Goal: Feedback & Contribution: Submit feedback/report problem

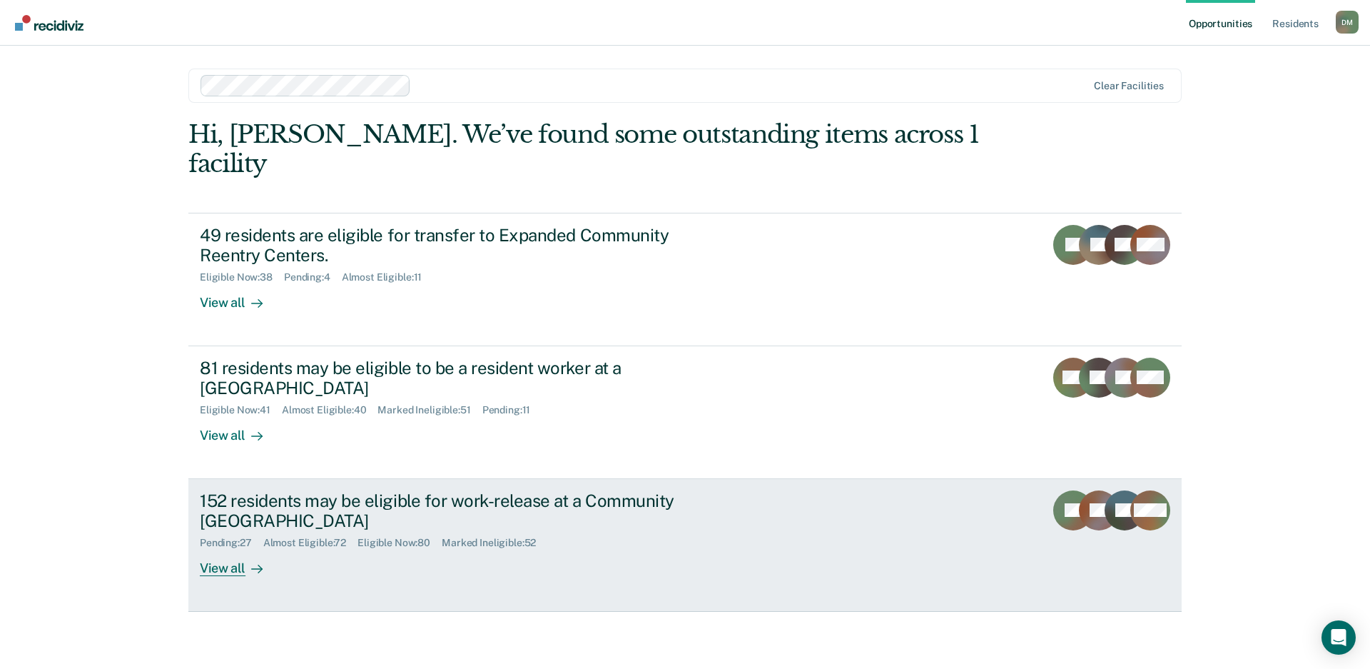
click at [811, 510] on link "152 residents may be eligible for work-release at a Community Reentry Center Pe…" at bounding box center [684, 545] width 993 height 133
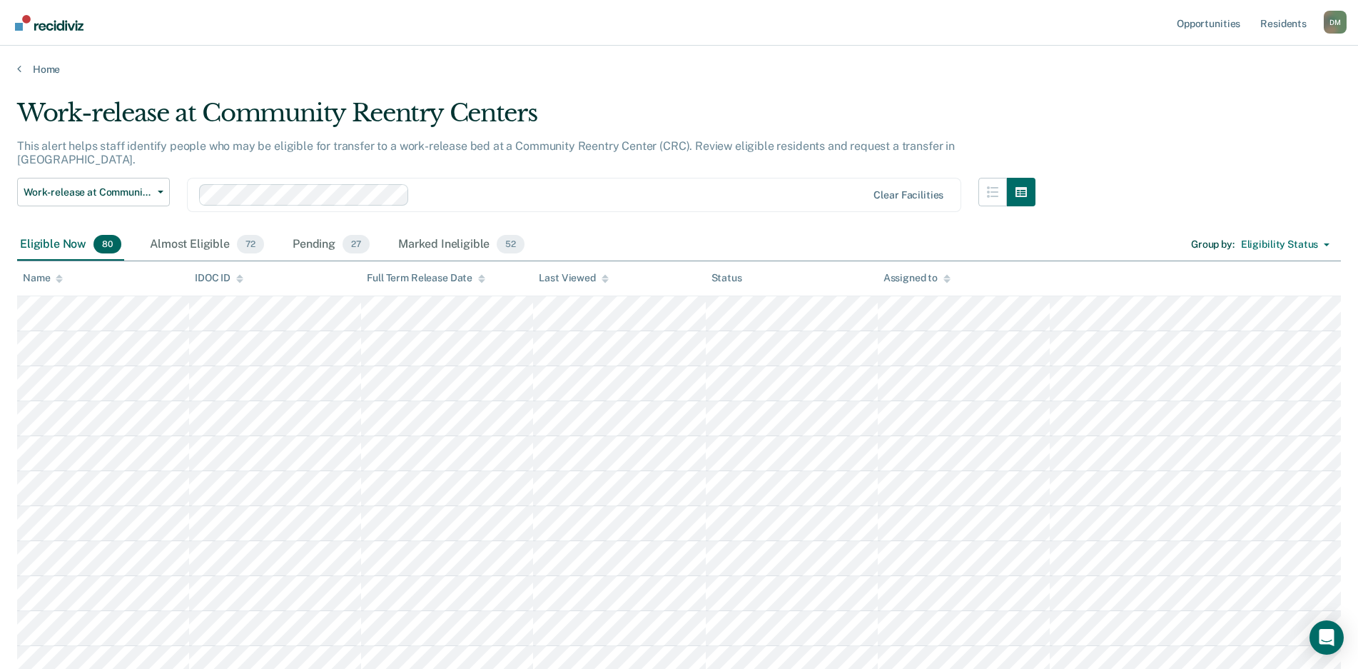
click at [603, 281] on icon at bounding box center [605, 278] width 7 height 9
click at [603, 282] on div at bounding box center [605, 278] width 7 height 12
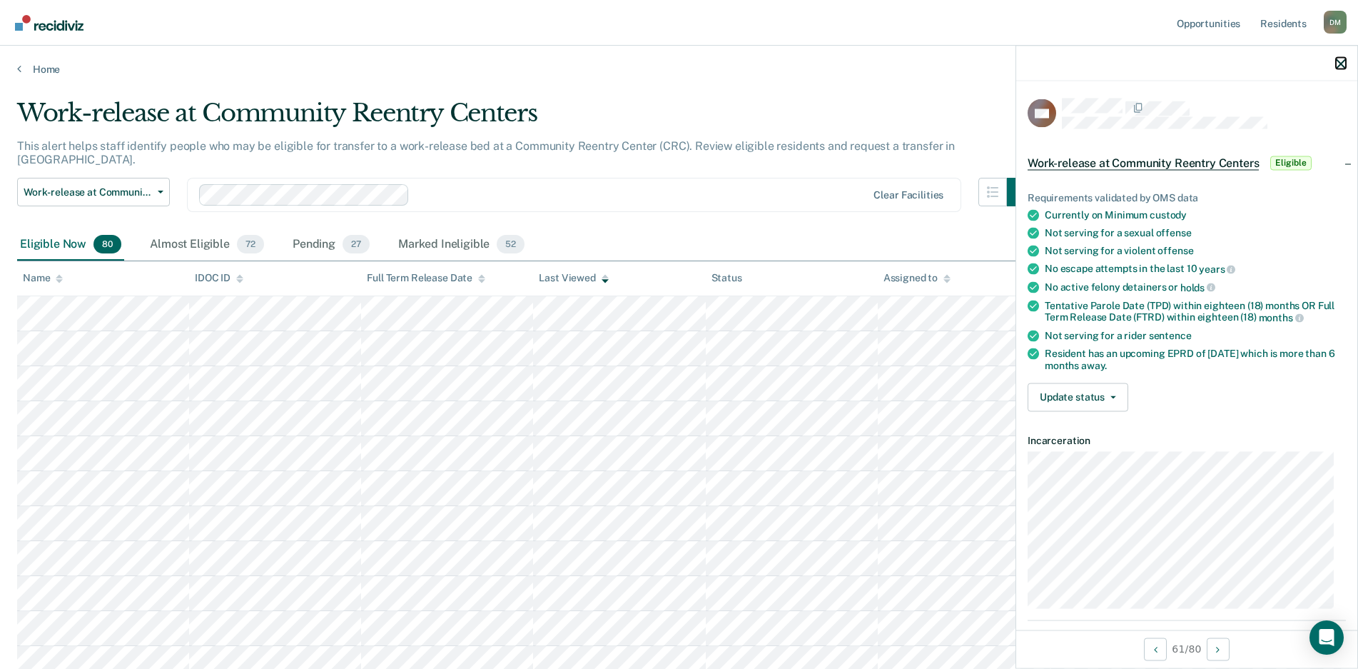
click at [1342, 66] on icon "button" at bounding box center [1341, 64] width 10 height 10
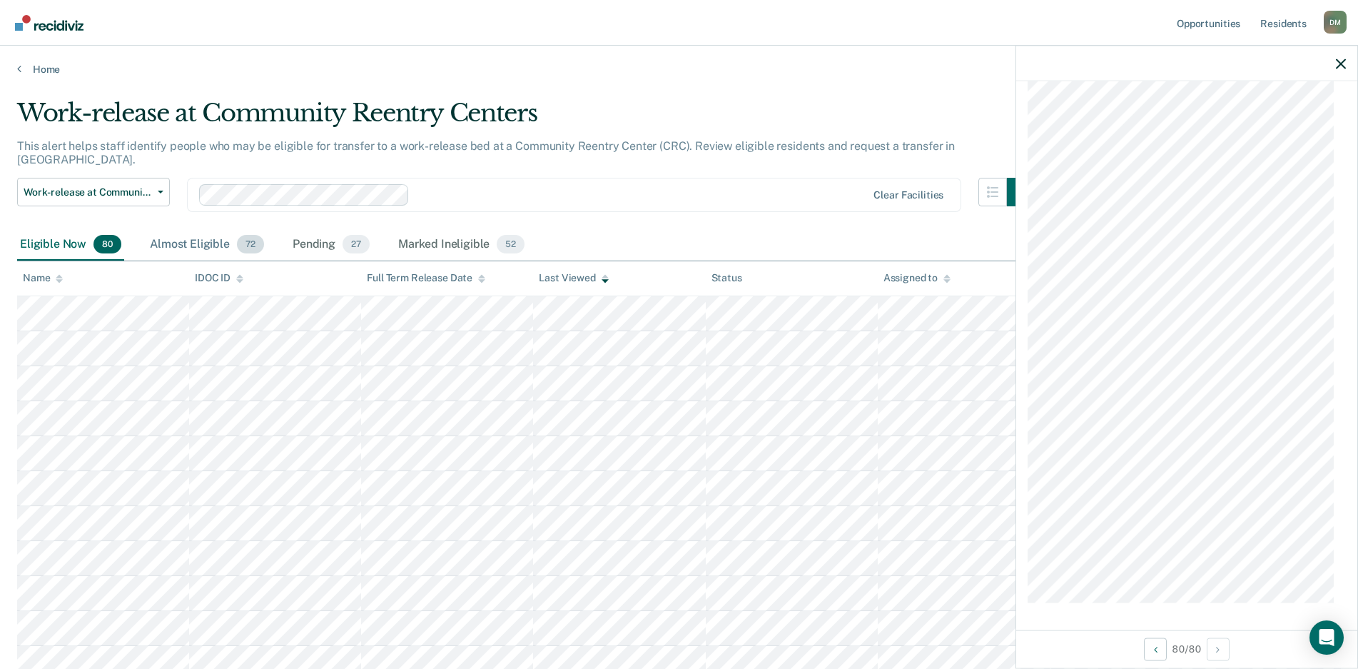
click at [193, 234] on div "Almost Eligible 72" at bounding box center [207, 244] width 120 height 31
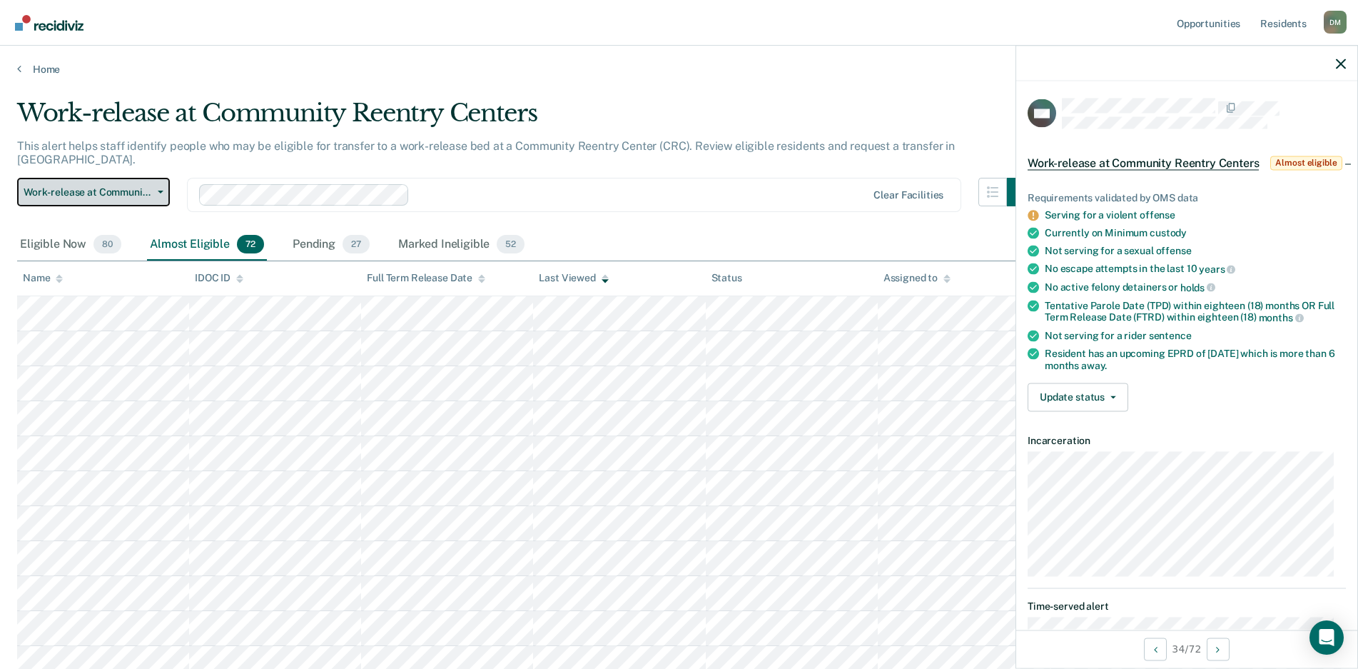
click at [158, 181] on button "Work-release at Community Reentry Centers" at bounding box center [93, 192] width 153 height 29
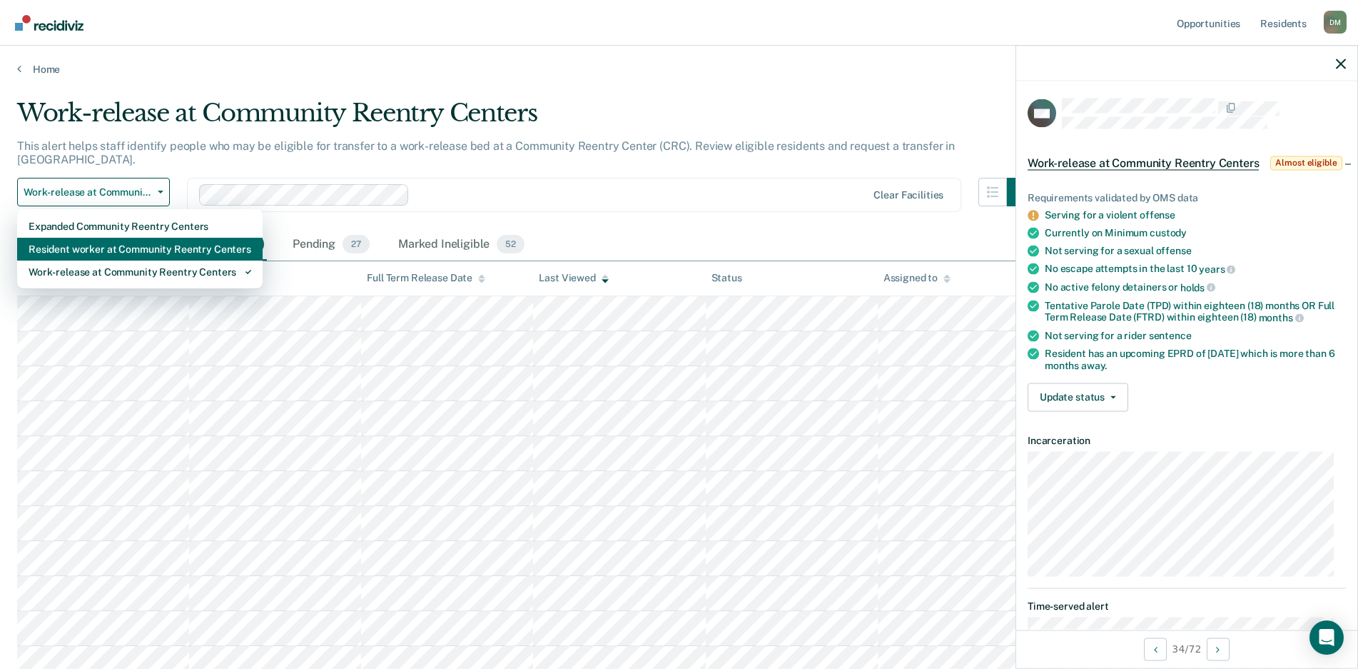
click at [127, 238] on div "Resident worker at Community Reentry Centers" at bounding box center [140, 249] width 223 height 23
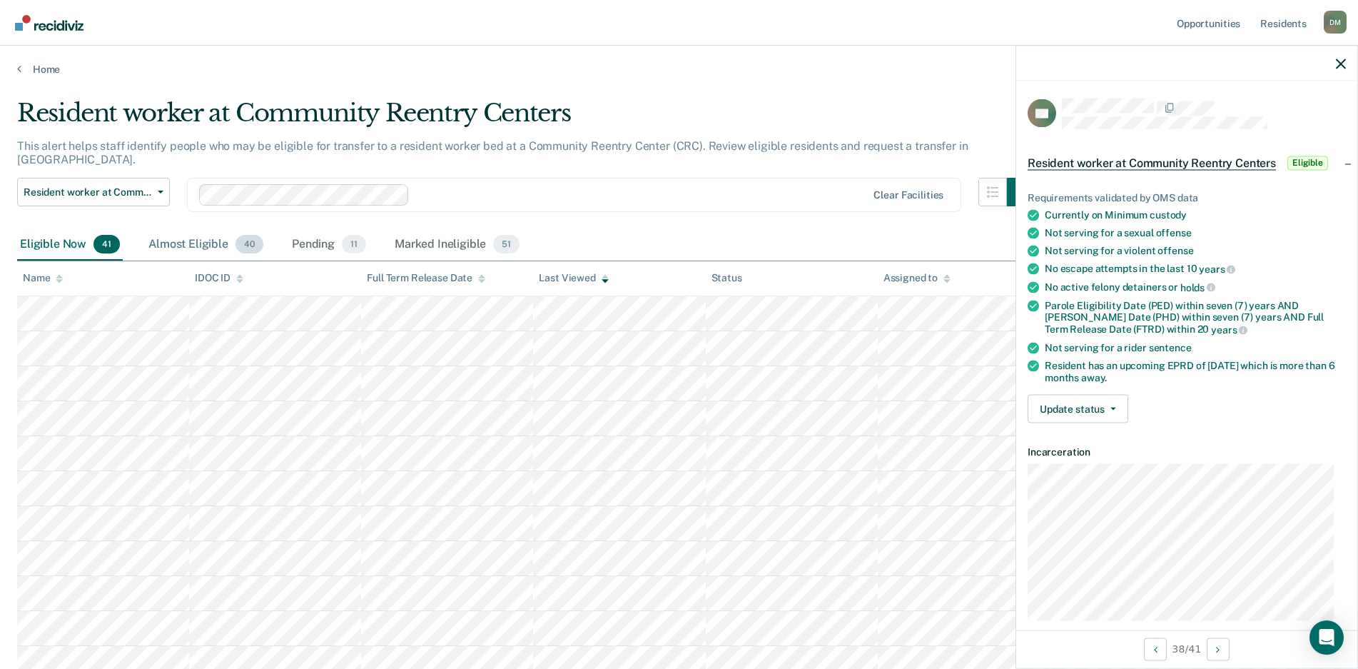
click at [174, 238] on div "Almost Eligible 40" at bounding box center [206, 244] width 121 height 31
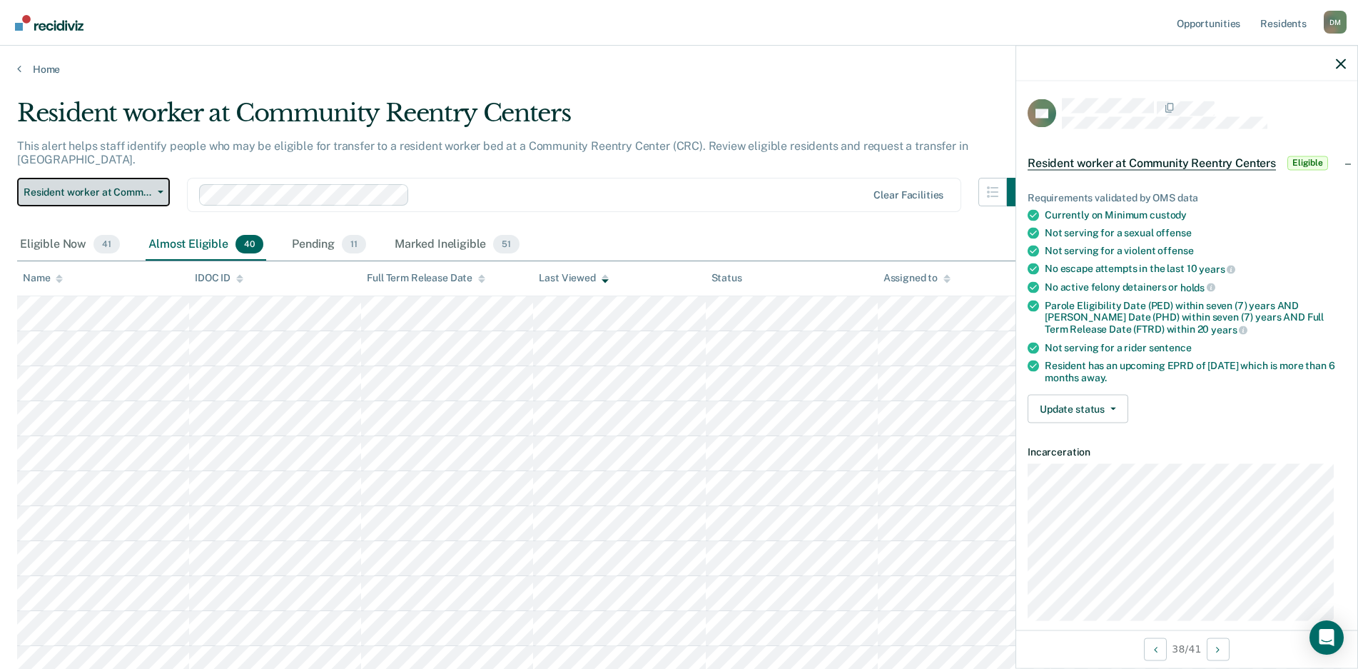
click at [168, 183] on button "Resident worker at Community Reentry Centers" at bounding box center [93, 192] width 153 height 29
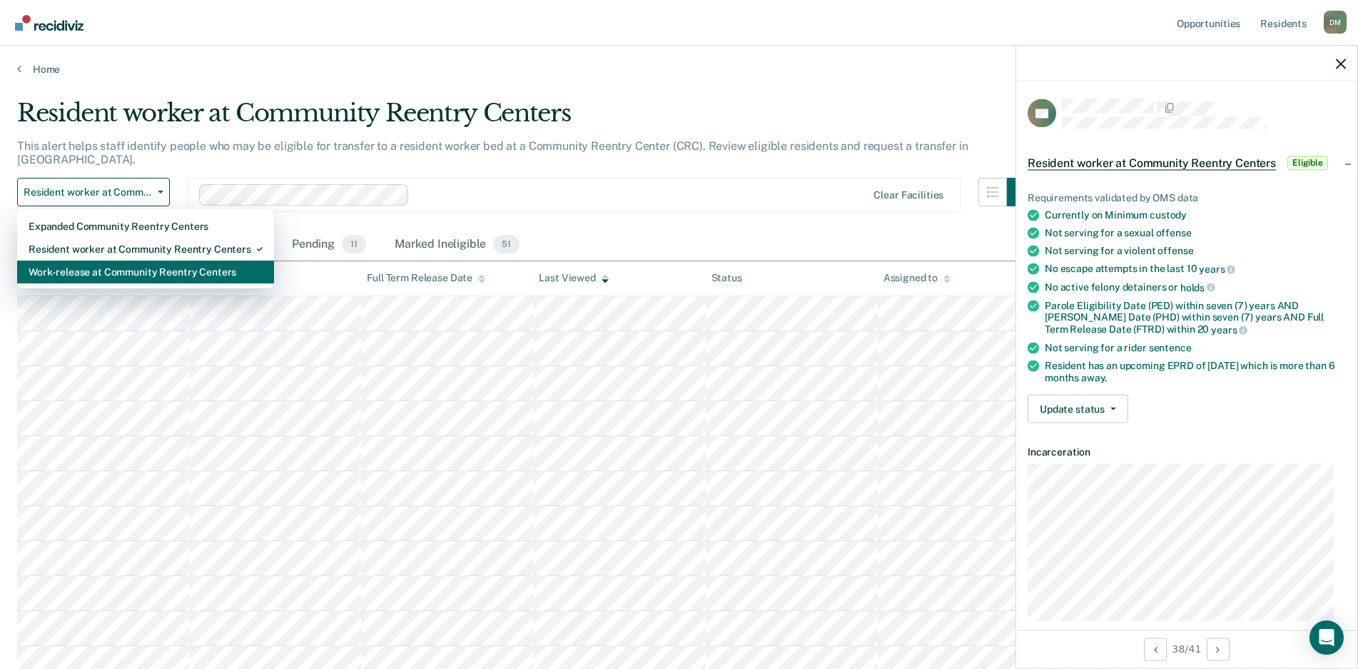
click at [143, 260] on div "Work-release at Community Reentry Centers" at bounding box center [146, 271] width 234 height 23
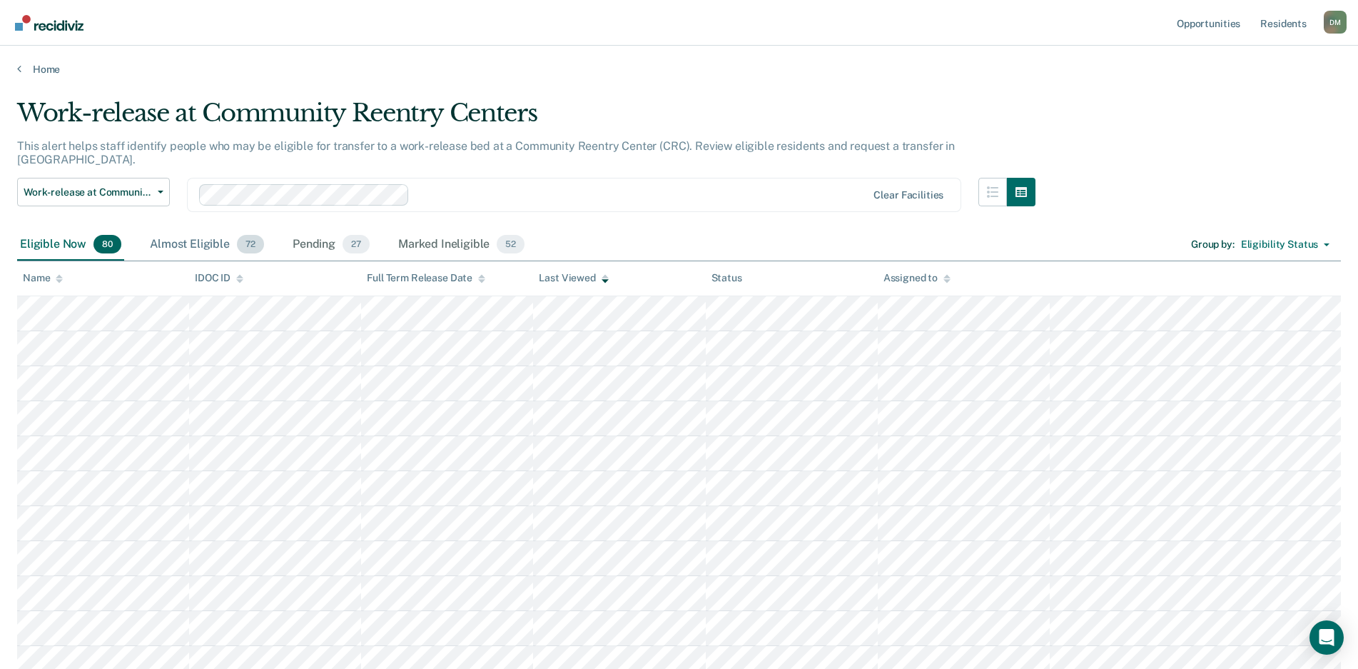
click at [176, 229] on div "Almost Eligible 72" at bounding box center [207, 244] width 120 height 31
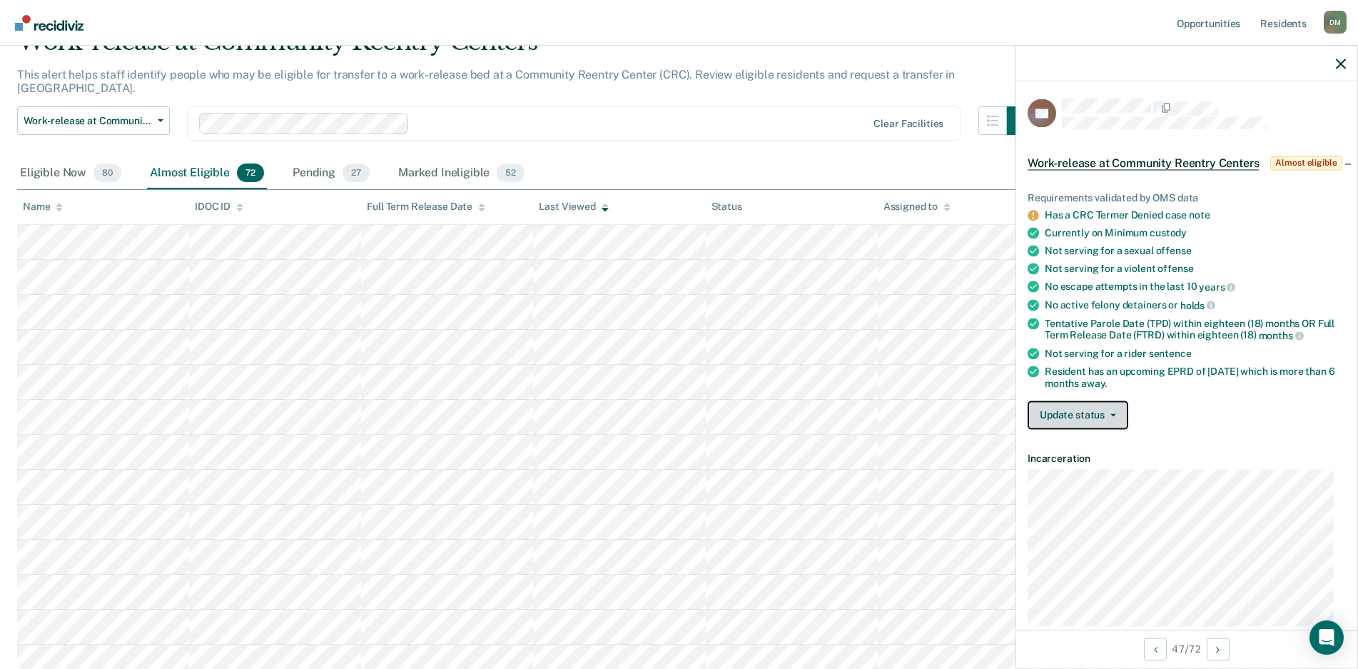
click at [1095, 427] on button "Update status" at bounding box center [1078, 414] width 101 height 29
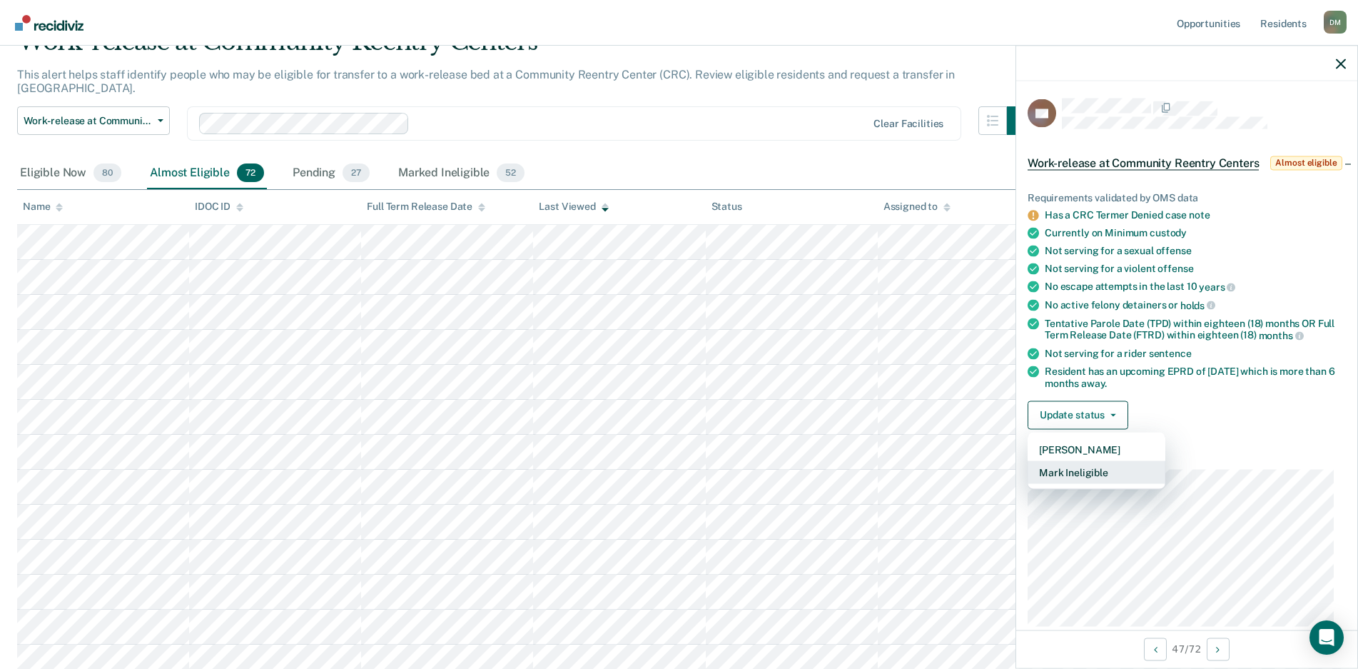
click at [1074, 483] on button "Mark Ineligible" at bounding box center [1097, 471] width 138 height 23
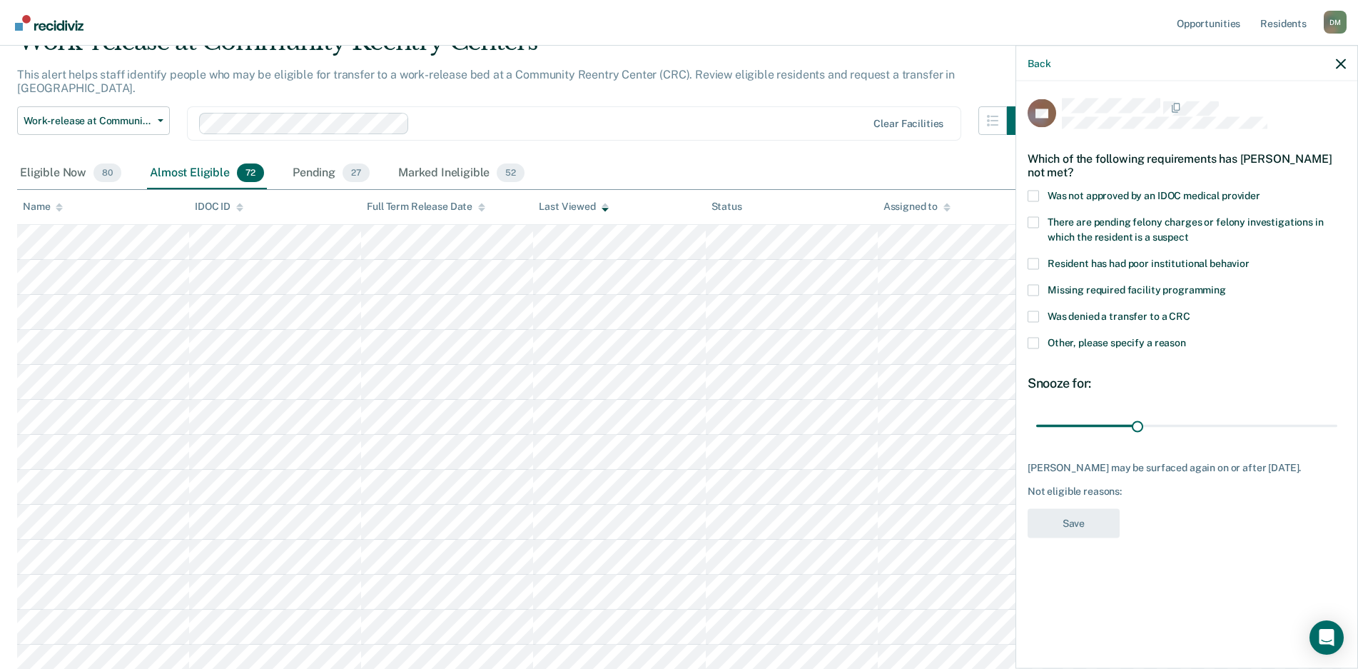
click at [1035, 194] on span at bounding box center [1033, 195] width 11 height 11
click at [1260, 190] on input "Was not approved by an IDOC medical provider" at bounding box center [1260, 190] width 0 height 0
click at [1087, 537] on button "Save" at bounding box center [1074, 522] width 92 height 29
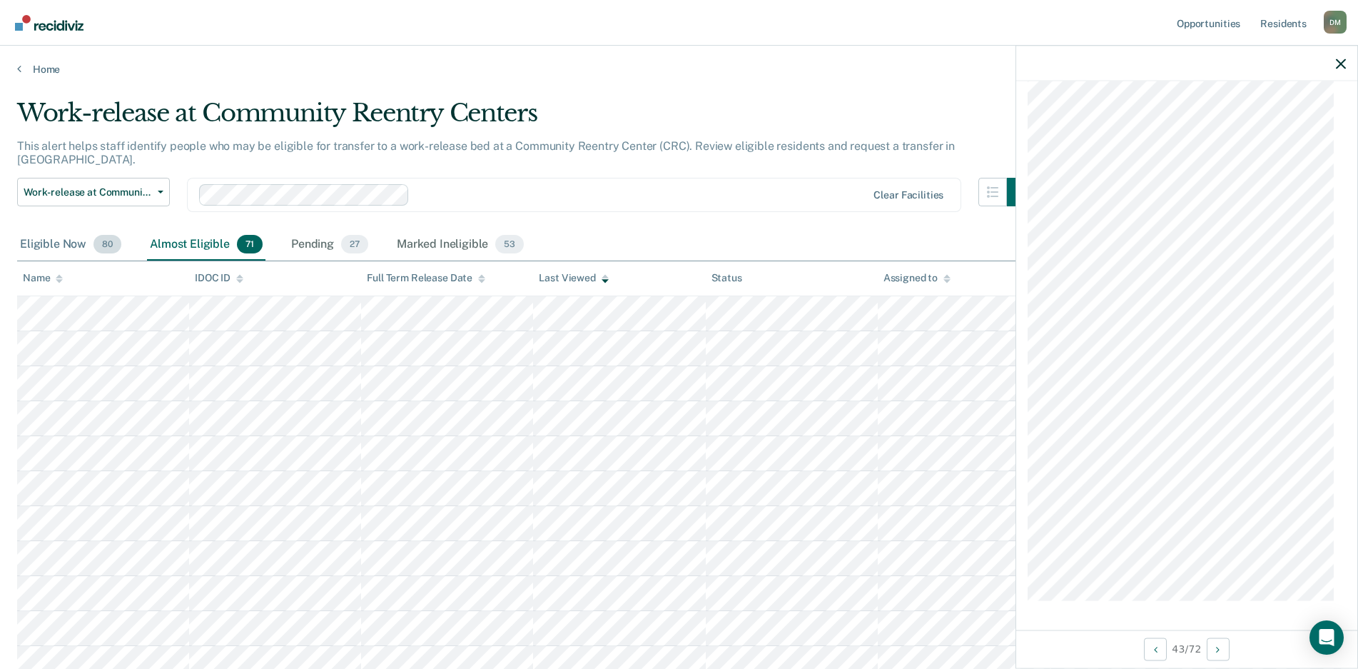
click at [38, 229] on div "Eligible Now 80" at bounding box center [70, 244] width 107 height 31
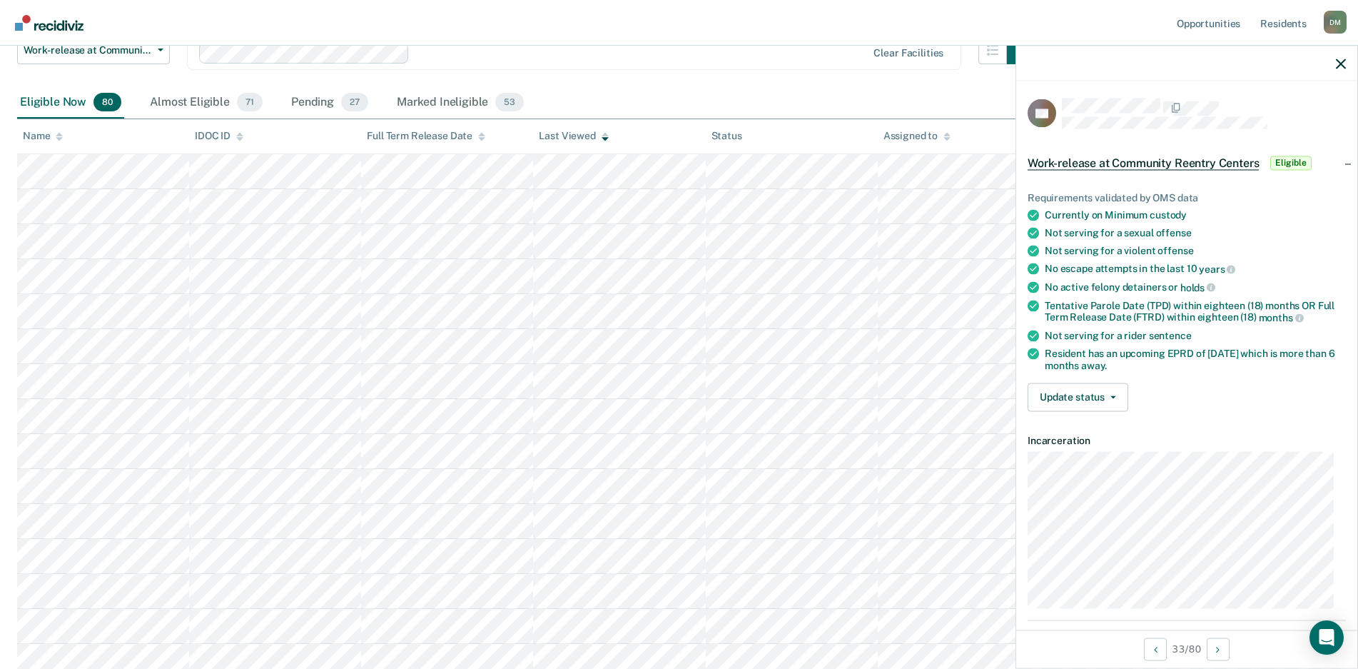
scroll to position [143, 0]
click at [1078, 392] on button "Update status" at bounding box center [1078, 397] width 101 height 29
click at [1056, 454] on button "Mark Ineligible" at bounding box center [1097, 453] width 138 height 23
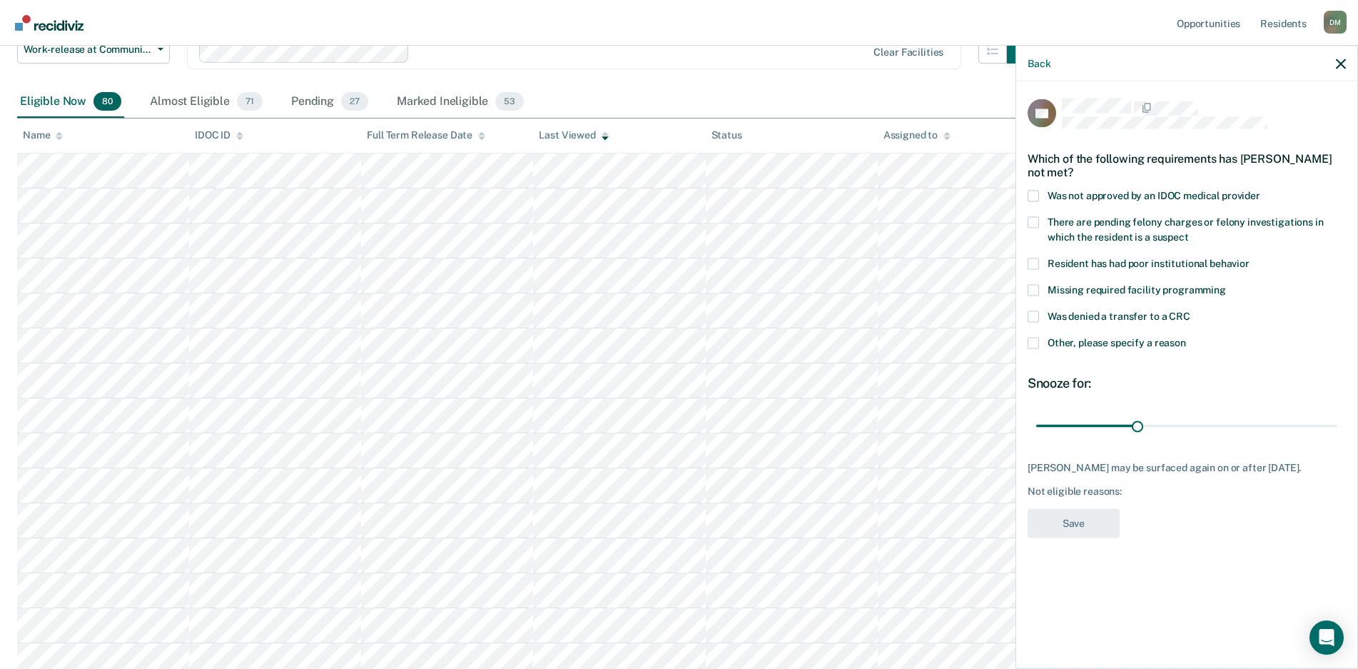
click at [1034, 318] on span at bounding box center [1033, 315] width 11 height 11
click at [1190, 310] on input "Was denied a transfer to a CRC" at bounding box center [1190, 310] width 0 height 0
drag, startPoint x: 1141, startPoint y: 426, endPoint x: 1016, endPoint y: 420, distance: 125.0
type input "1"
click at [1036, 425] on input "range" at bounding box center [1186, 425] width 301 height 25
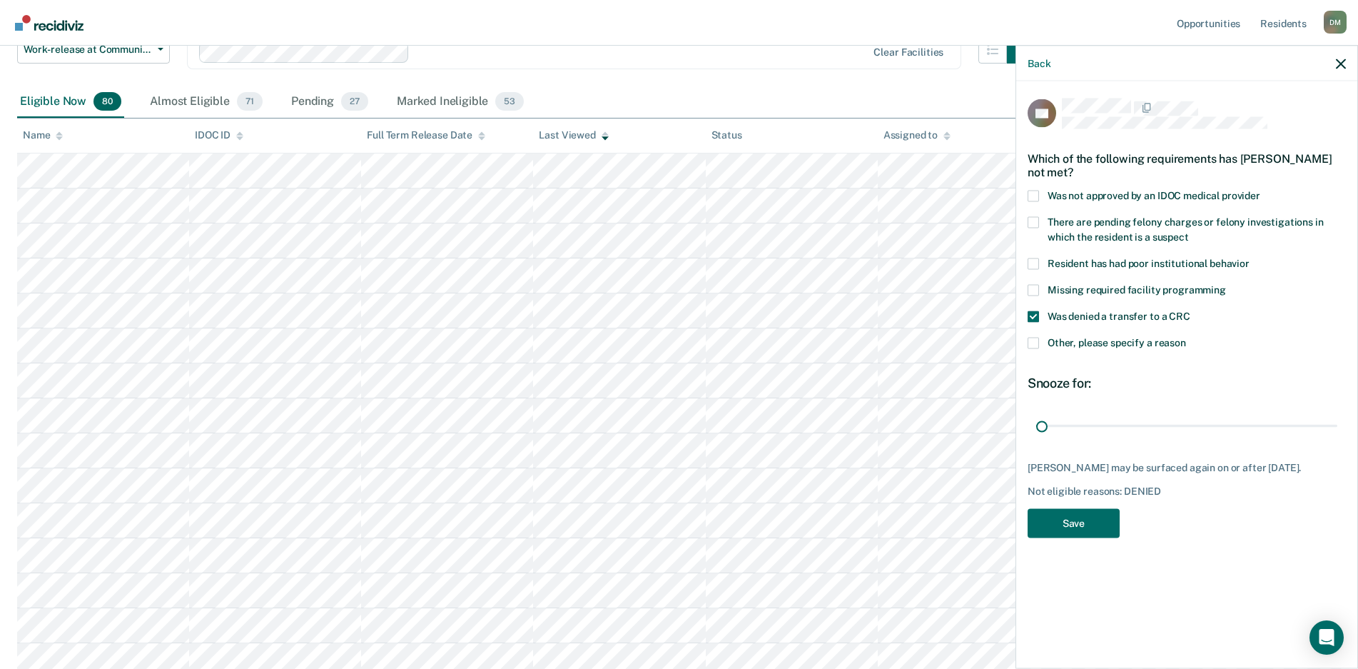
click at [1030, 340] on span at bounding box center [1033, 342] width 11 height 11
click at [1186, 337] on input "Other, please specify a reason" at bounding box center [1186, 337] width 0 height 0
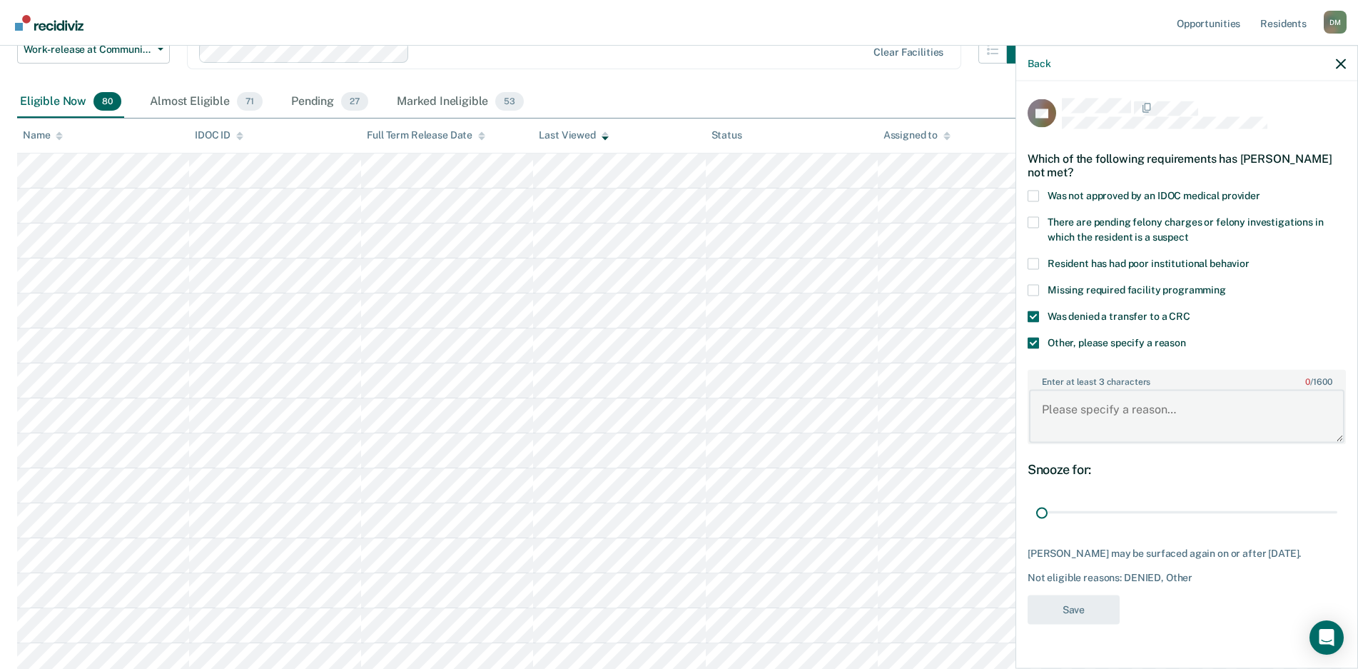
click at [1059, 390] on textarea "Enter at least 3 characters 0 / 1600" at bounding box center [1186, 416] width 315 height 53
type textarea "Denied IFCRC. Poor prior behavior."
click at [1089, 614] on button "Save" at bounding box center [1074, 608] width 92 height 29
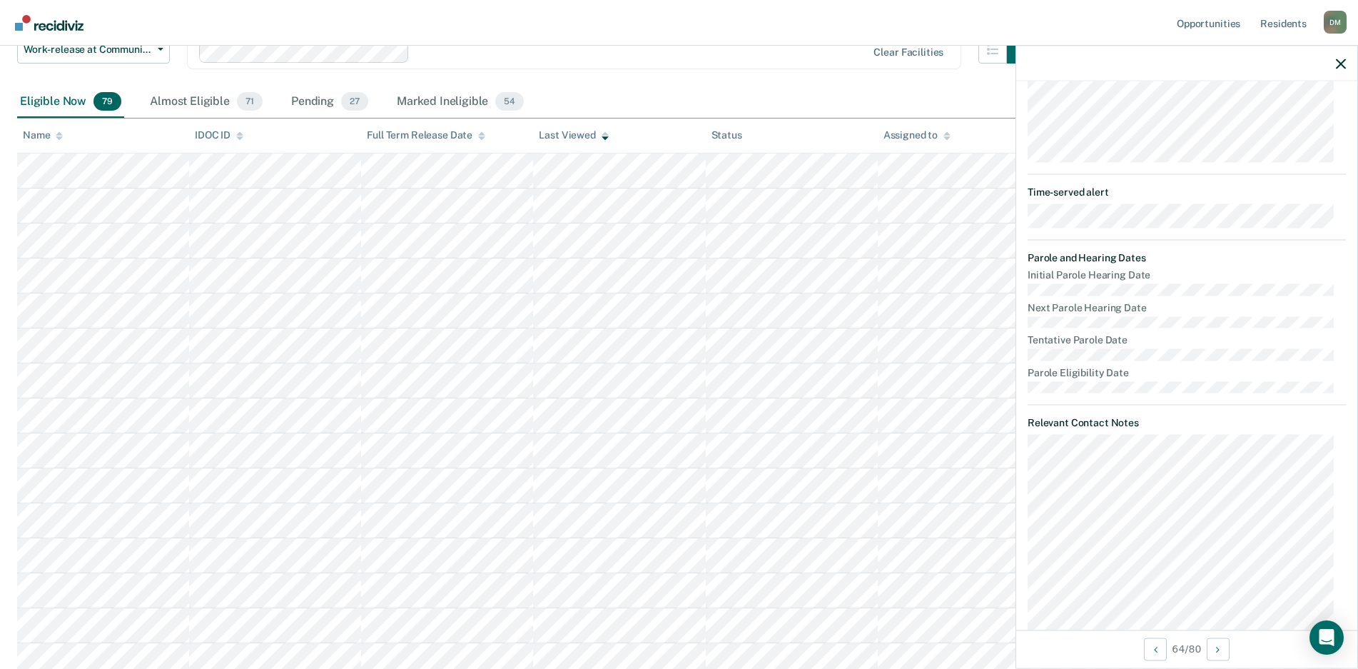
scroll to position [434, 0]
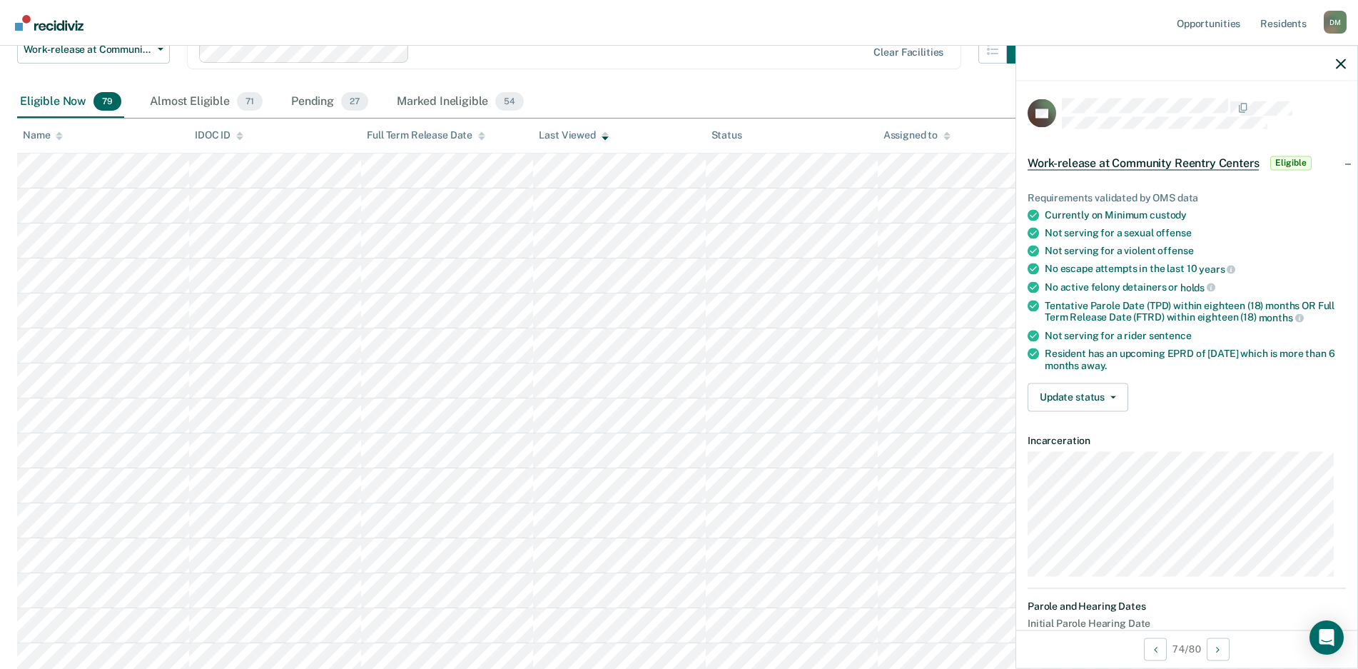
scroll to position [71, 0]
